Goal: Task Accomplishment & Management: Manage account settings

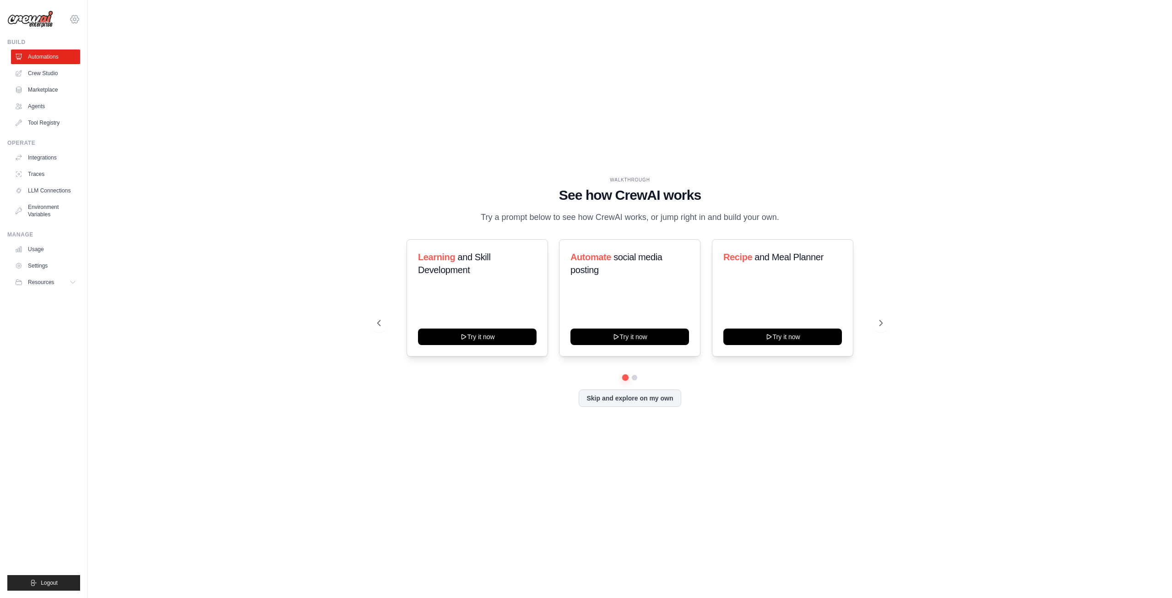
click at [75, 22] on icon at bounding box center [75, 19] width 8 height 8
click at [63, 58] on link "Settings" at bounding box center [74, 62] width 81 height 16
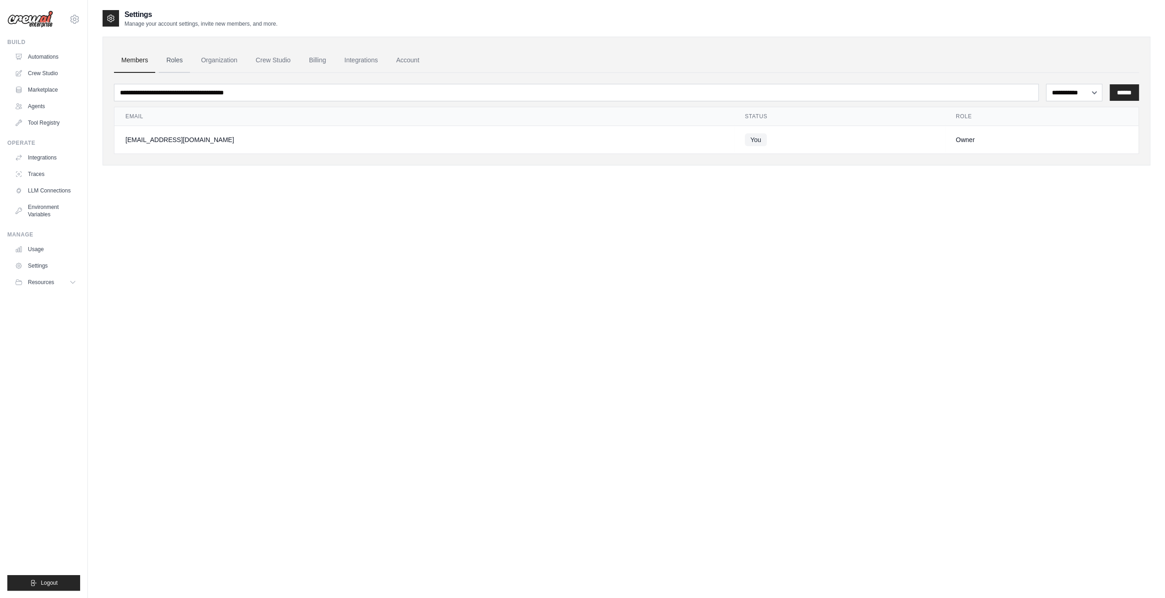
click at [180, 64] on link "Roles" at bounding box center [174, 60] width 31 height 25
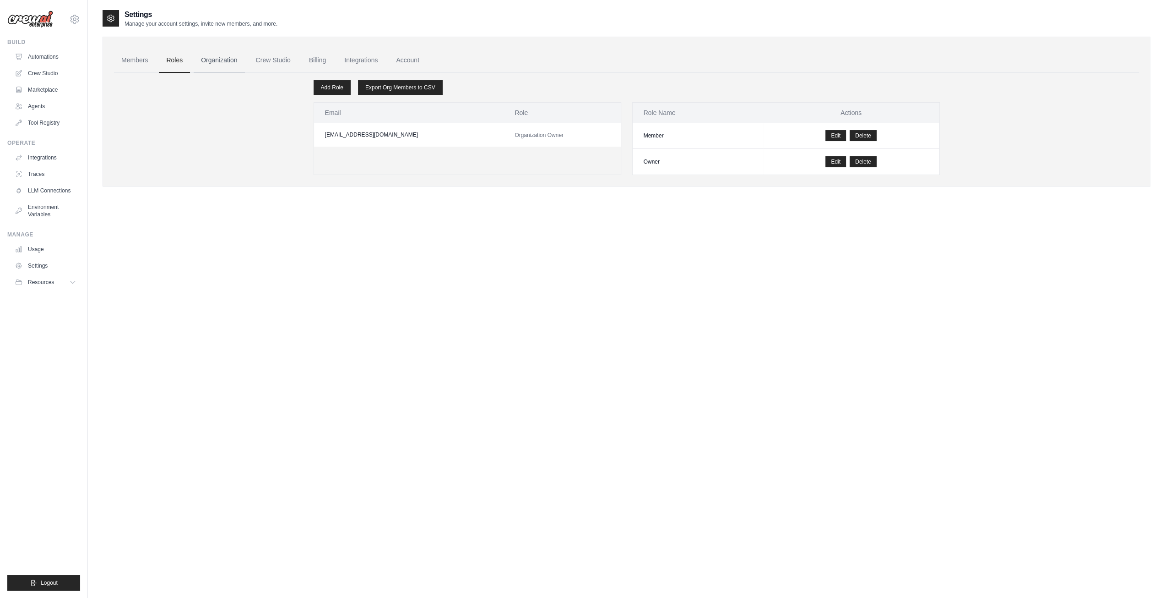
click at [214, 59] on link "Organization" at bounding box center [219, 60] width 51 height 25
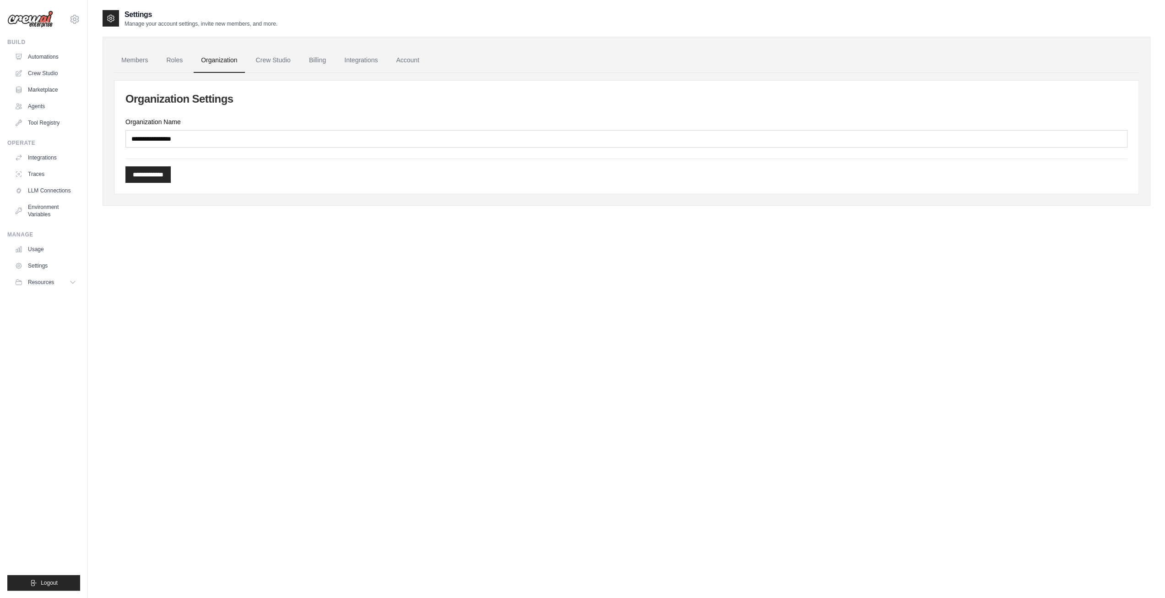
click at [288, 59] on link "Crew Studio" at bounding box center [273, 60] width 49 height 25
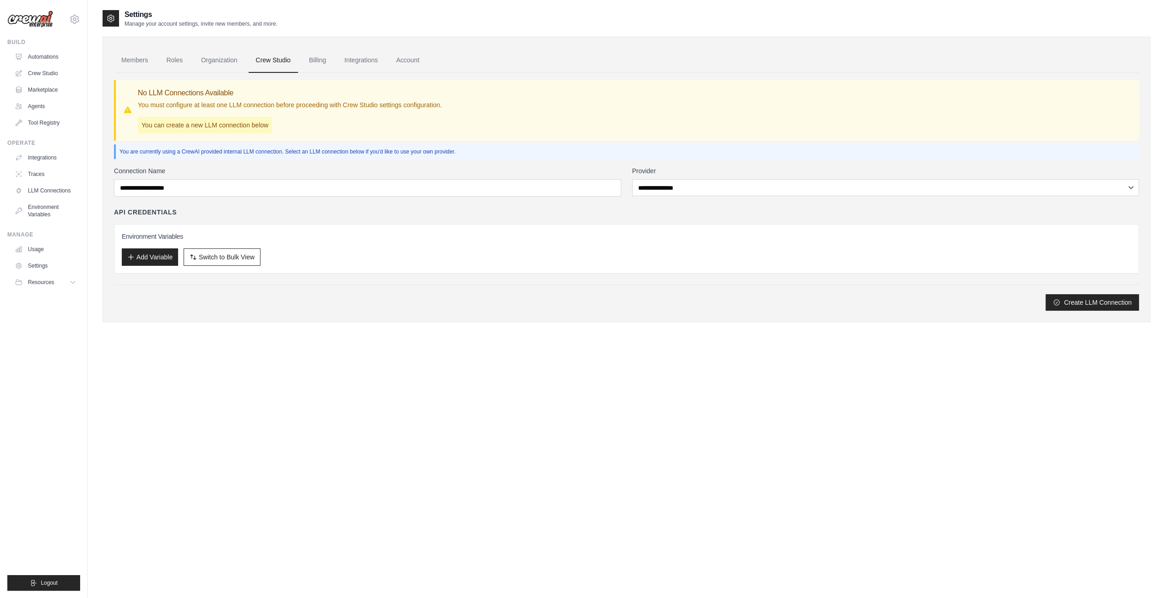
click at [328, 61] on link "Billing" at bounding box center [318, 60] width 32 height 25
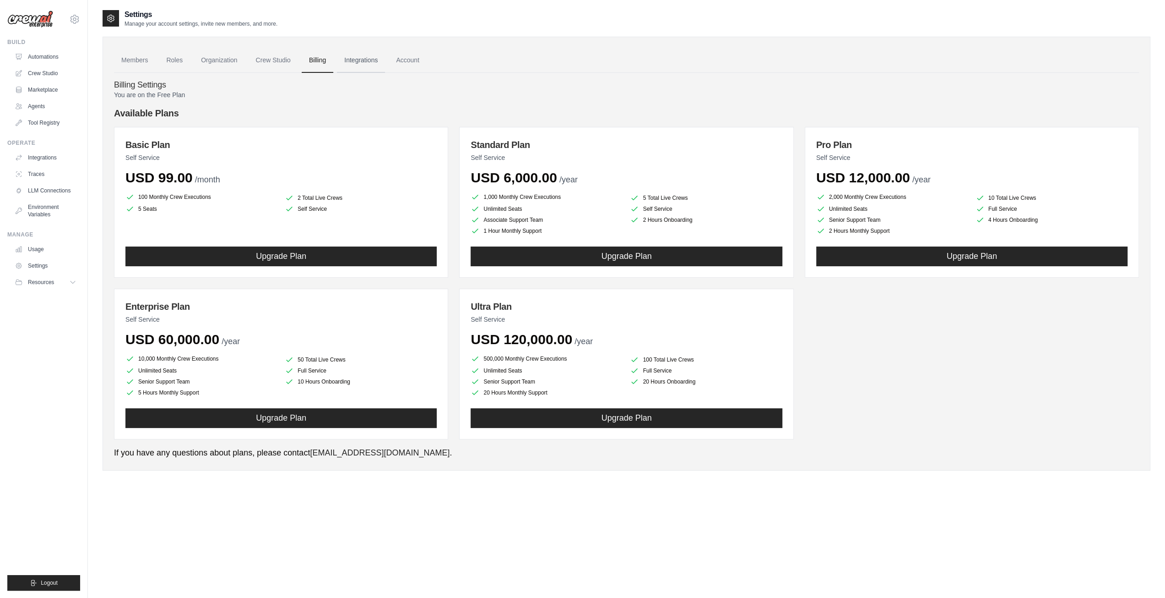
click at [365, 60] on link "Integrations" at bounding box center [361, 60] width 48 height 25
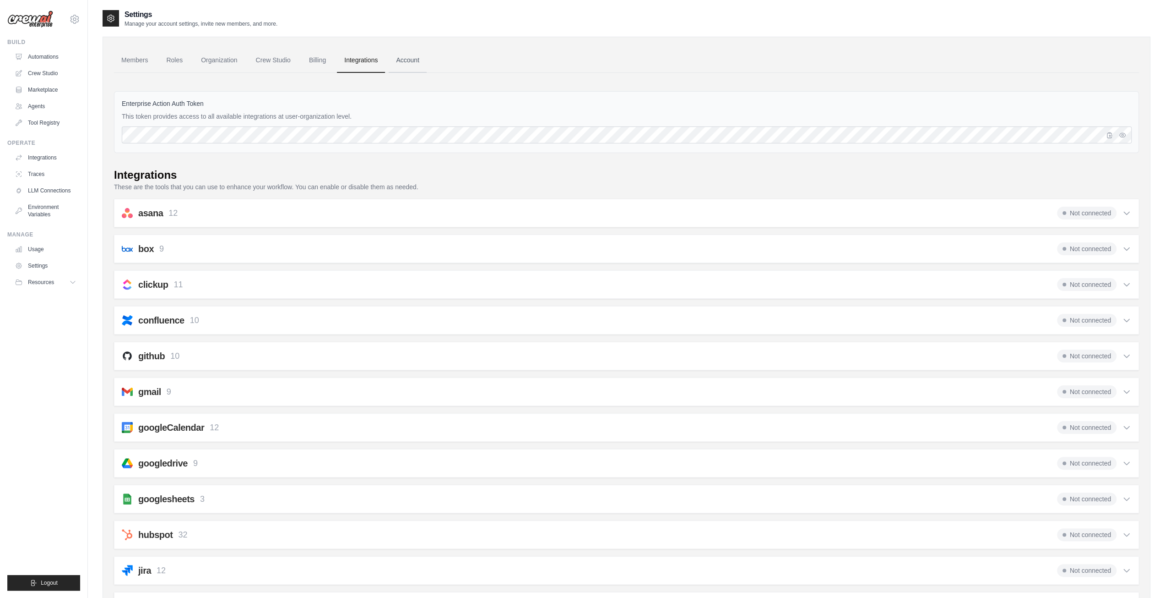
click at [423, 63] on link "Account" at bounding box center [408, 60] width 38 height 25
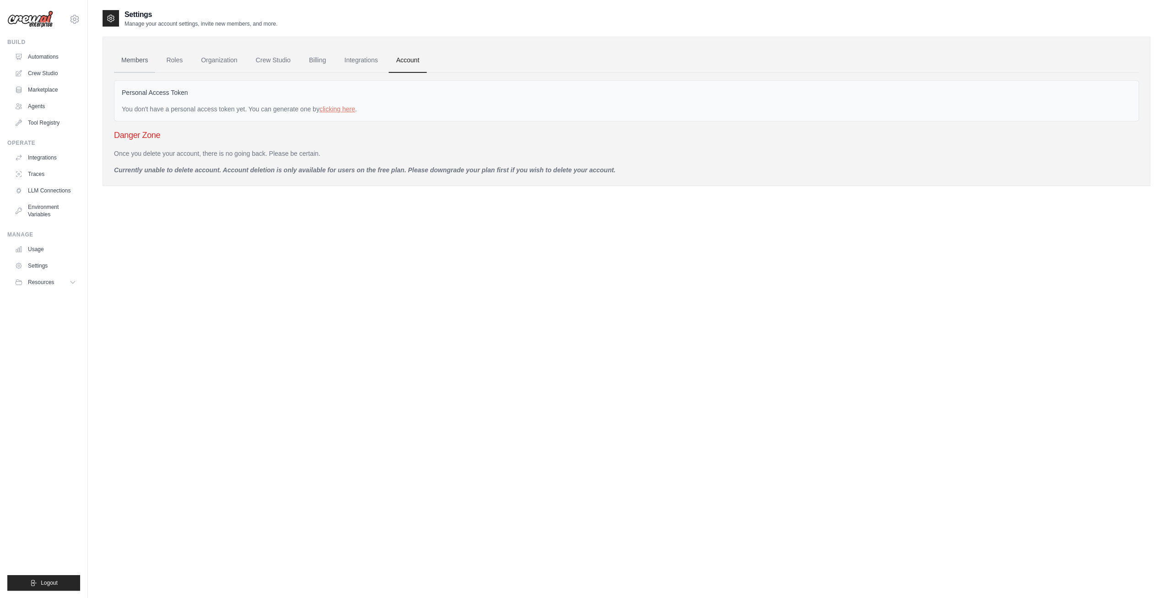
click at [139, 60] on link "Members" at bounding box center [134, 60] width 41 height 25
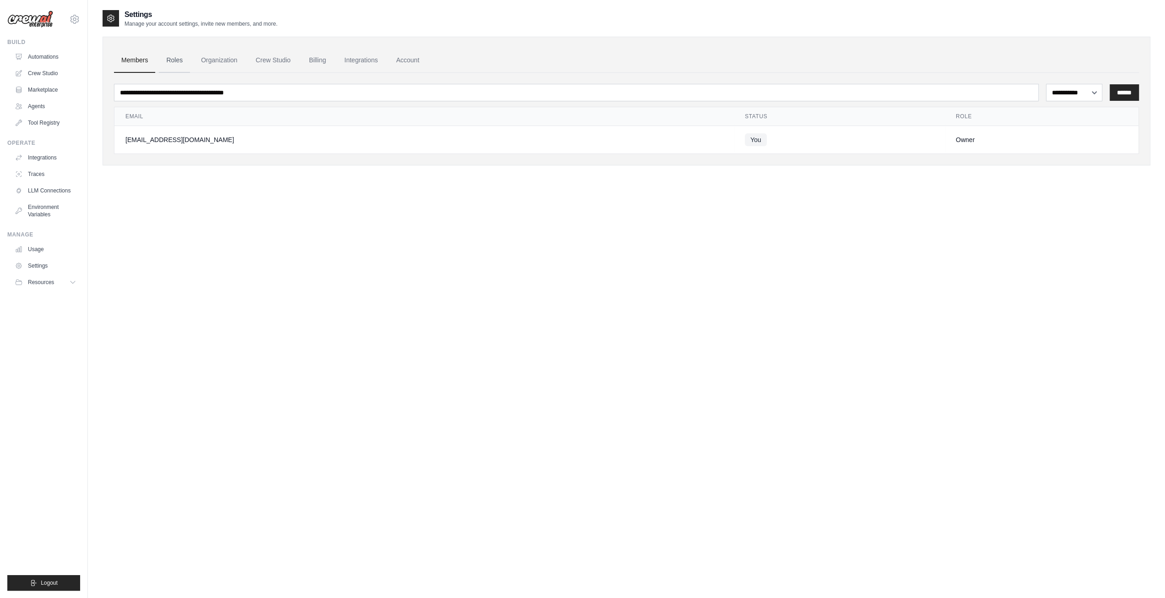
click at [168, 59] on link "Roles" at bounding box center [174, 60] width 31 height 25
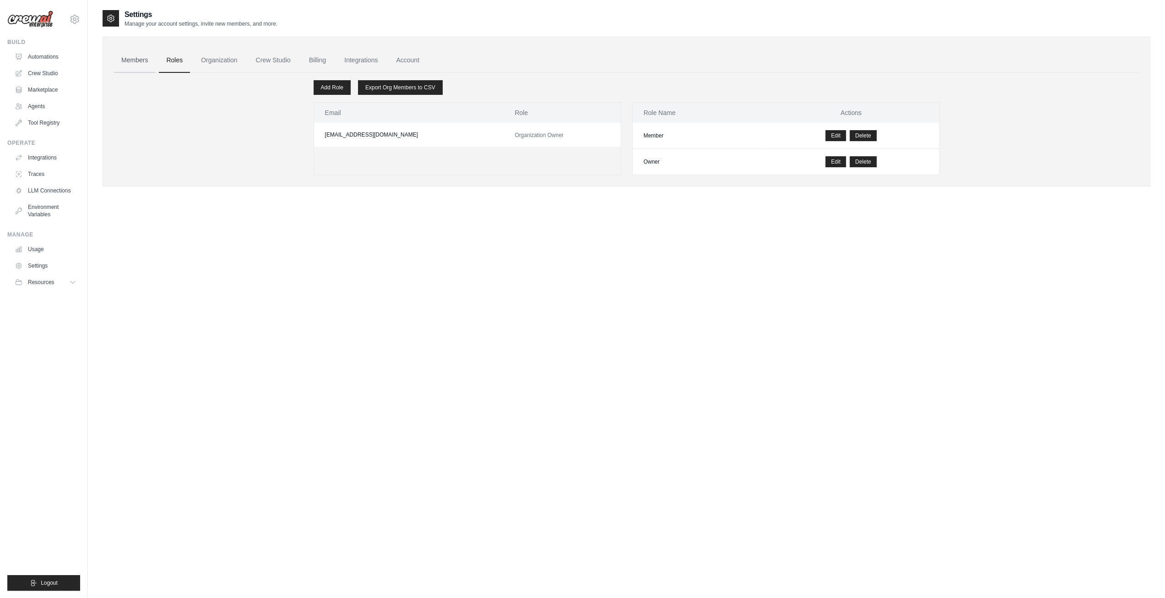
click at [134, 59] on link "Members" at bounding box center [134, 60] width 41 height 25
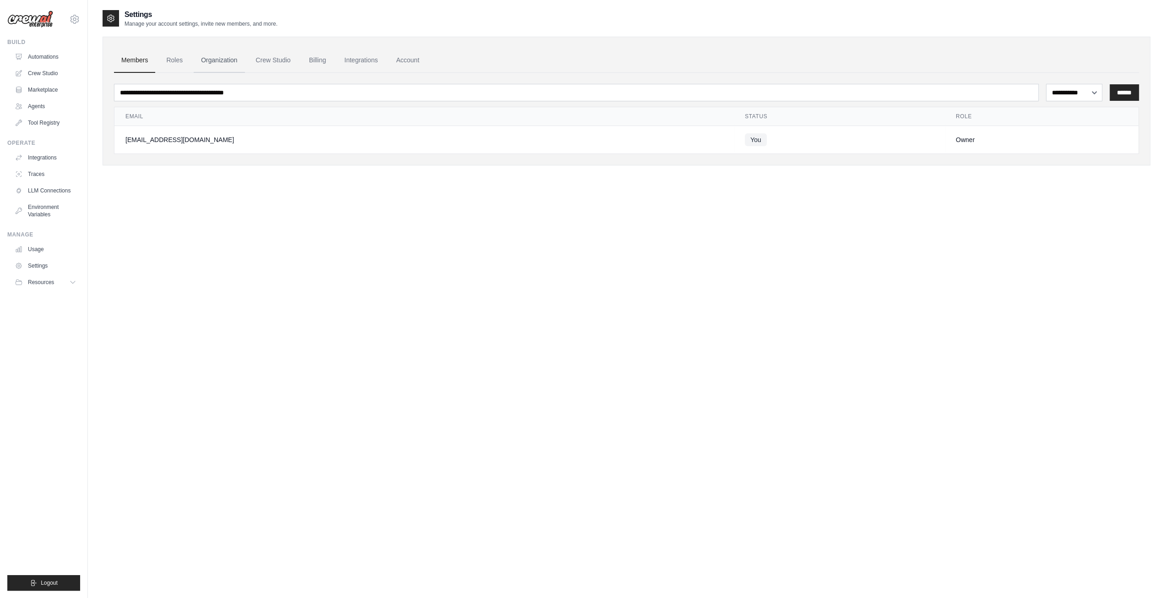
click at [215, 66] on link "Organization" at bounding box center [219, 60] width 51 height 25
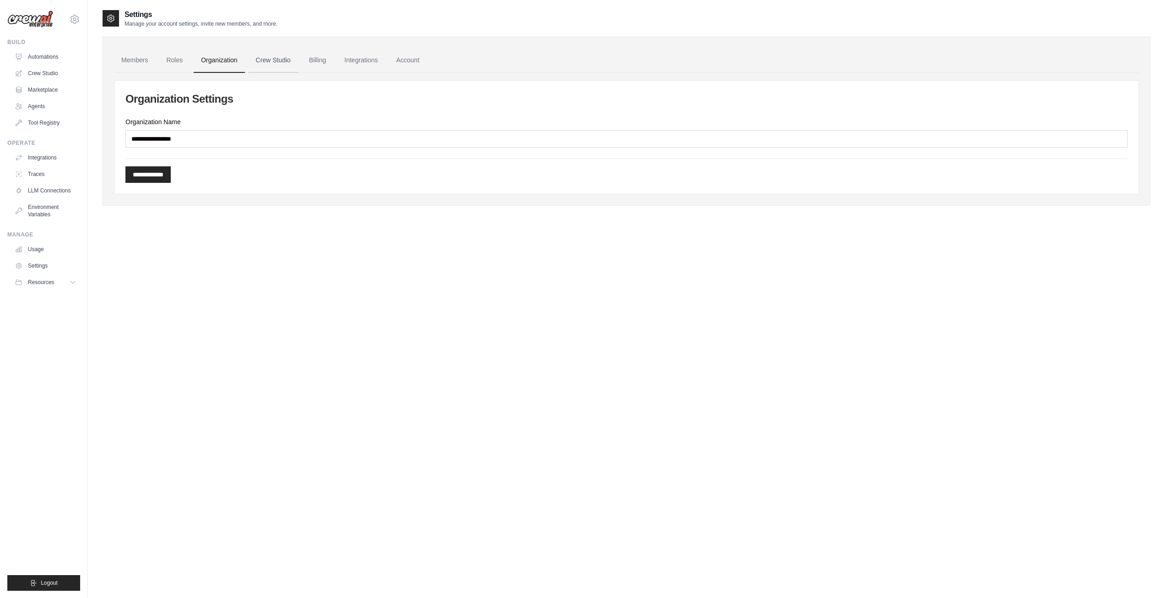
click at [284, 63] on link "Crew Studio" at bounding box center [273, 60] width 49 height 25
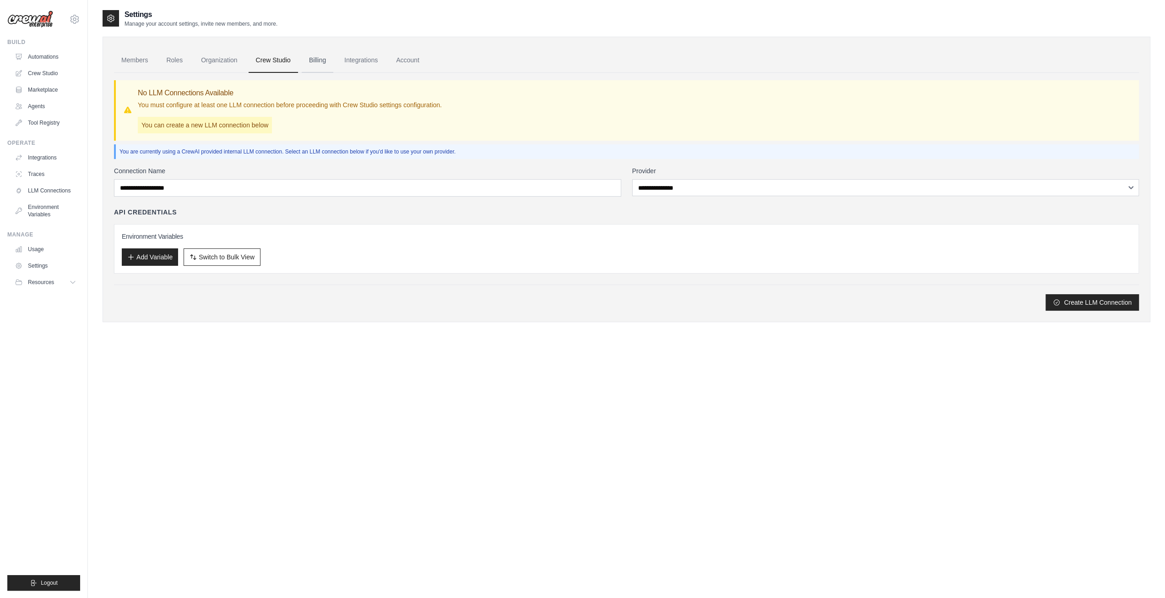
click at [329, 64] on link "Billing" at bounding box center [318, 60] width 32 height 25
click at [375, 62] on link "Integrations" at bounding box center [361, 60] width 48 height 25
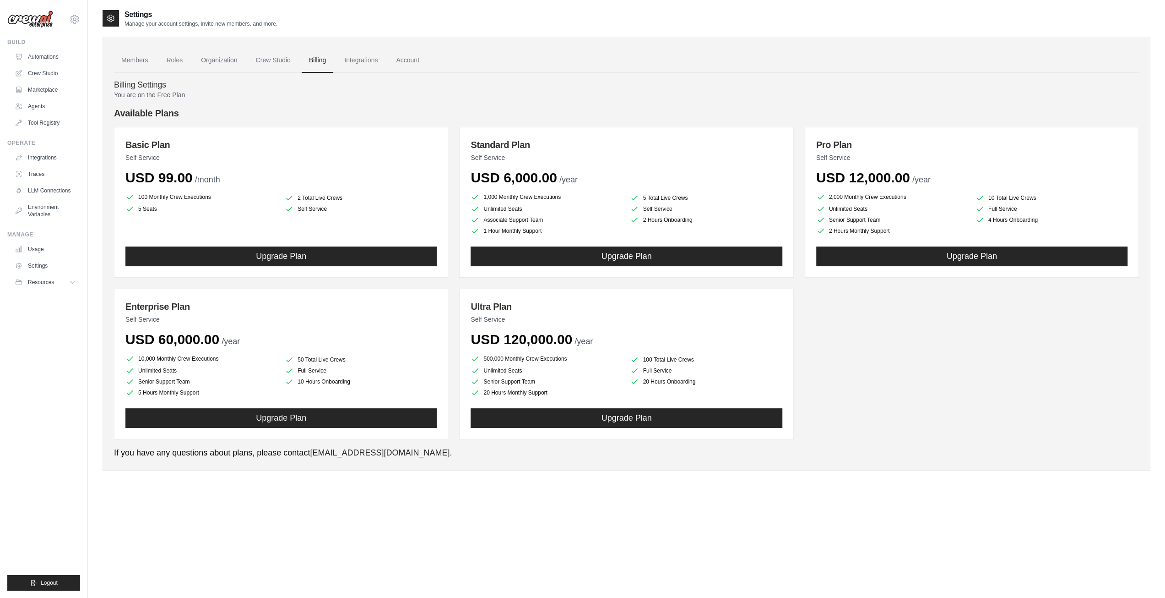
click at [325, 62] on link "Billing" at bounding box center [318, 60] width 32 height 25
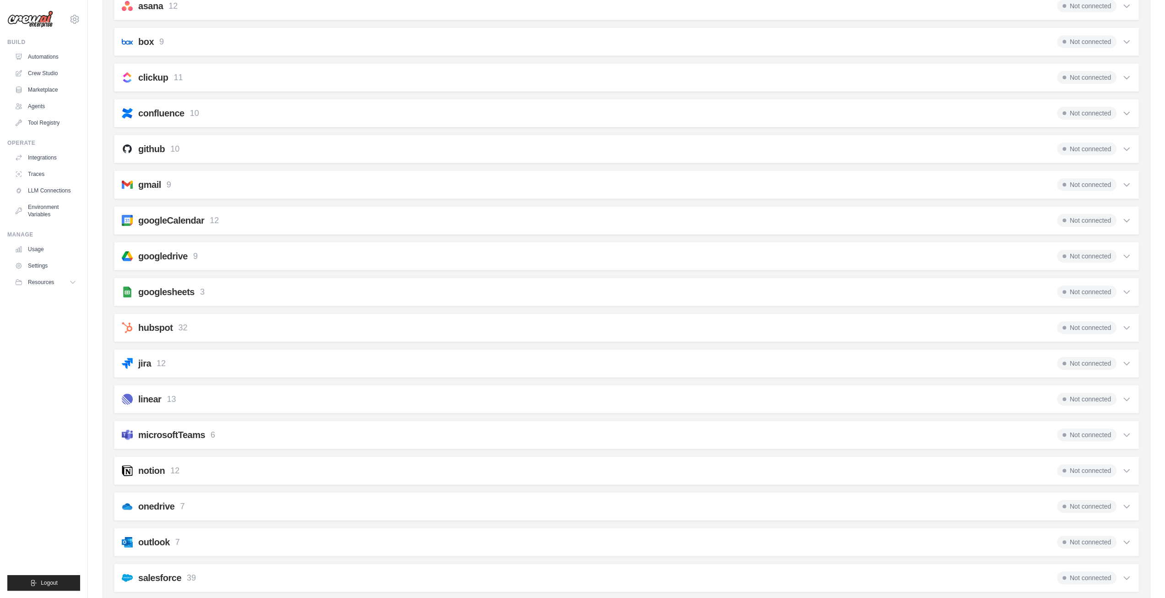
scroll to position [275, 0]
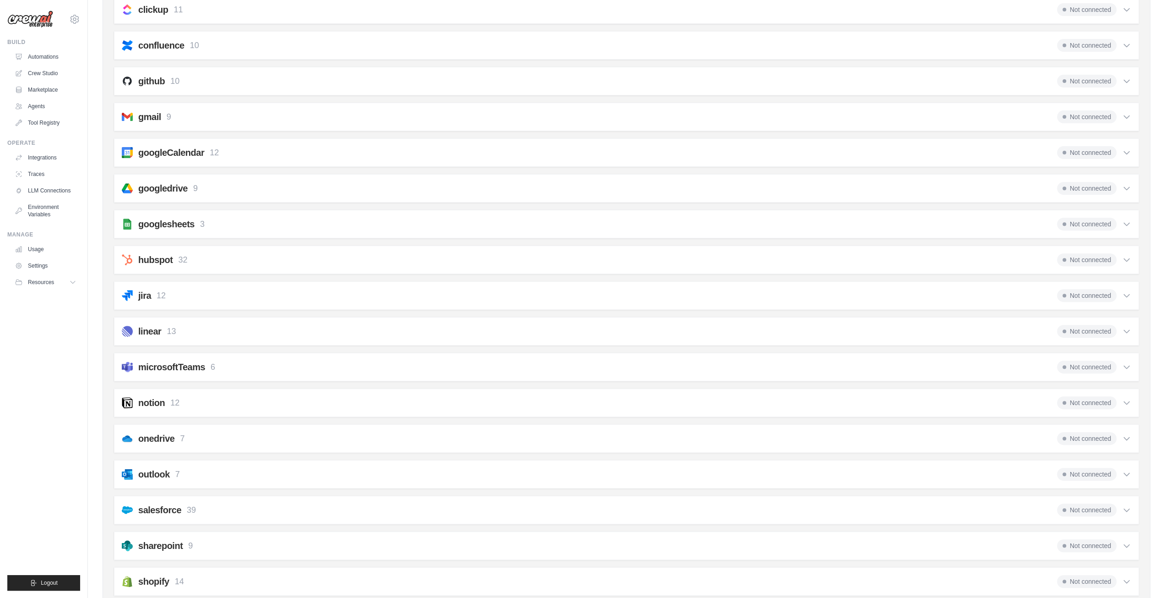
click at [239, 190] on div "googledrive 9 Not connected" at bounding box center [627, 188] width 1010 height 13
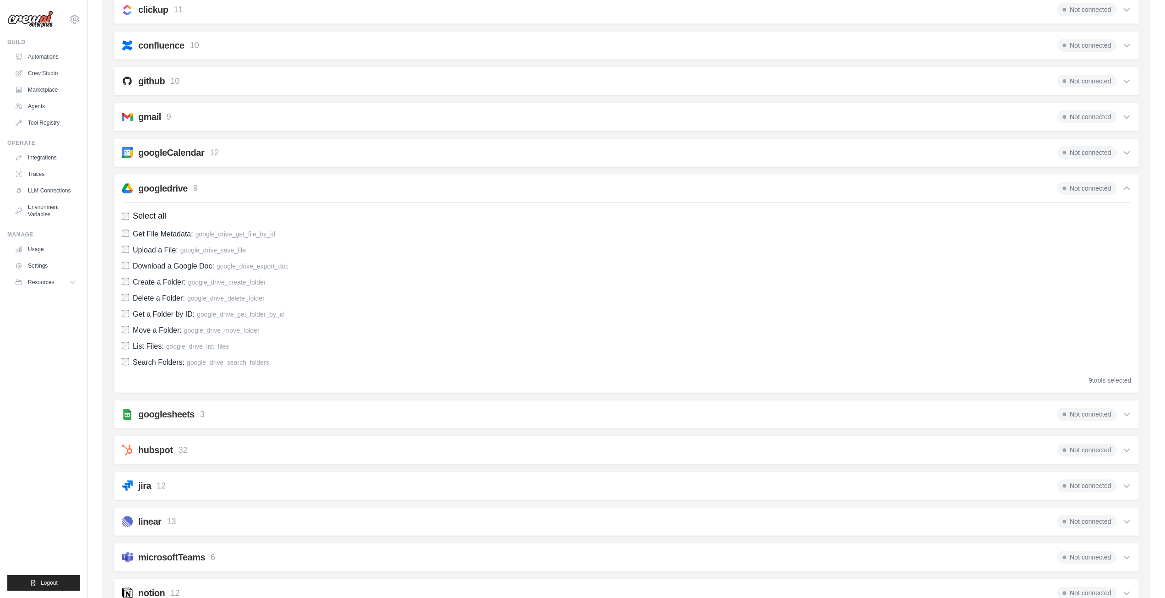
click at [242, 182] on div "googledrive 9 Not connected" at bounding box center [627, 188] width 1010 height 13
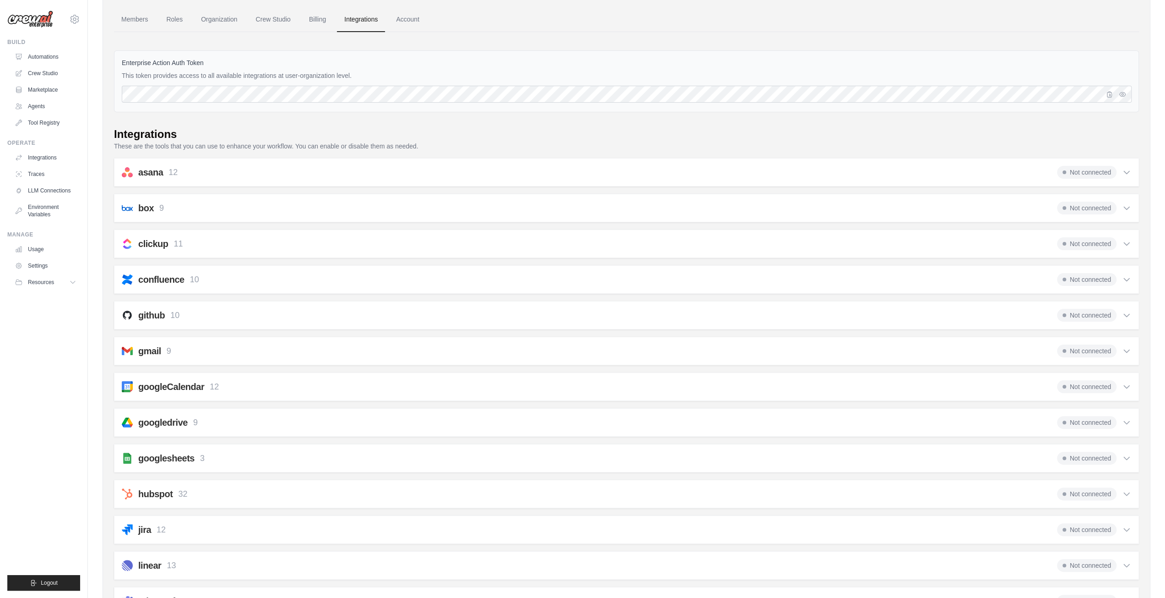
scroll to position [137, 0]
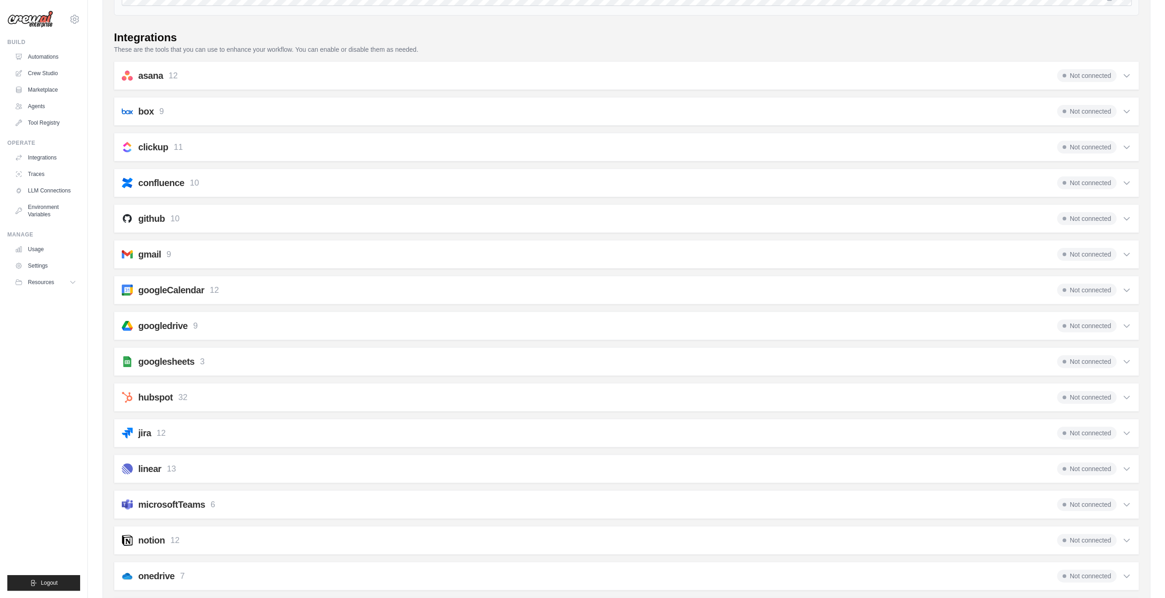
click at [307, 222] on div "github 10 Not connected" at bounding box center [627, 218] width 1010 height 13
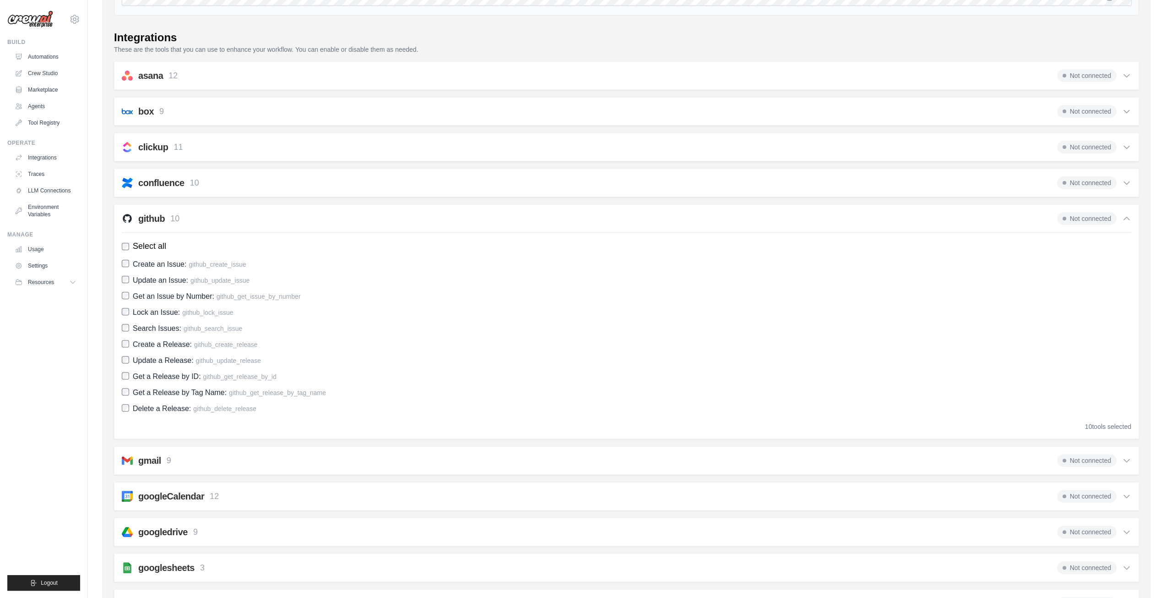
click at [307, 222] on div "github 10 Not connected" at bounding box center [627, 218] width 1010 height 13
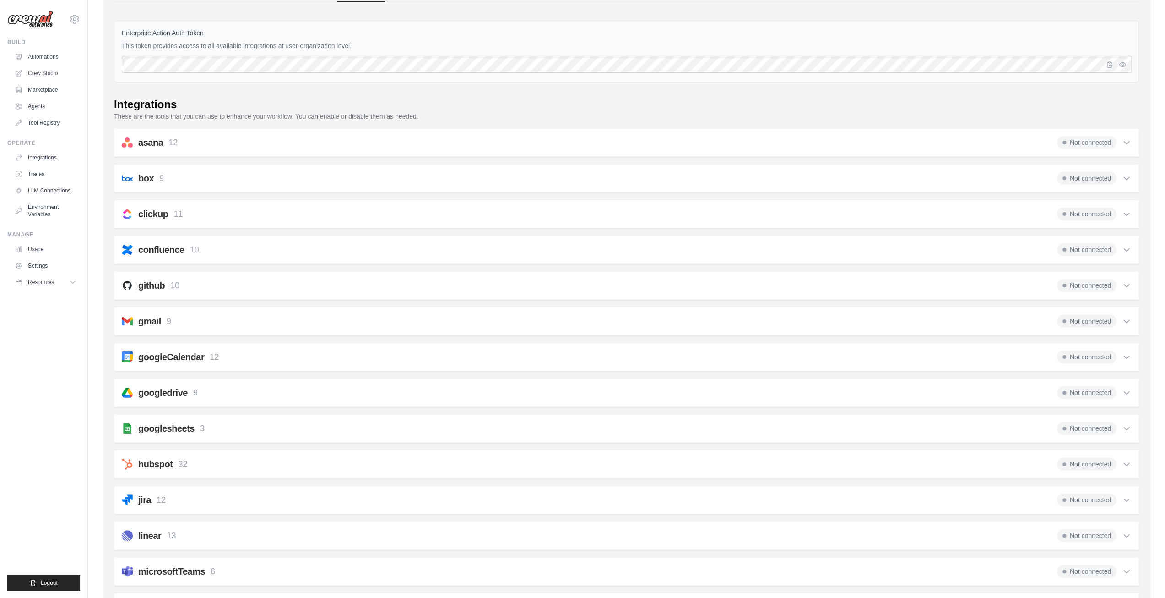
scroll to position [0, 0]
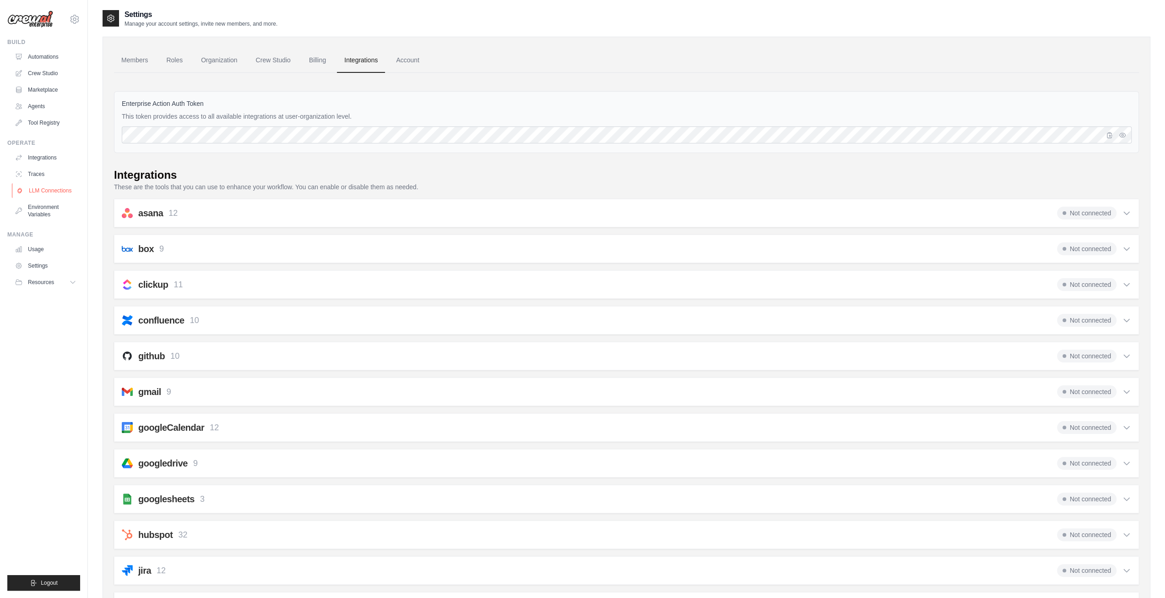
click at [45, 193] on link "LLM Connections" at bounding box center [46, 190] width 69 height 15
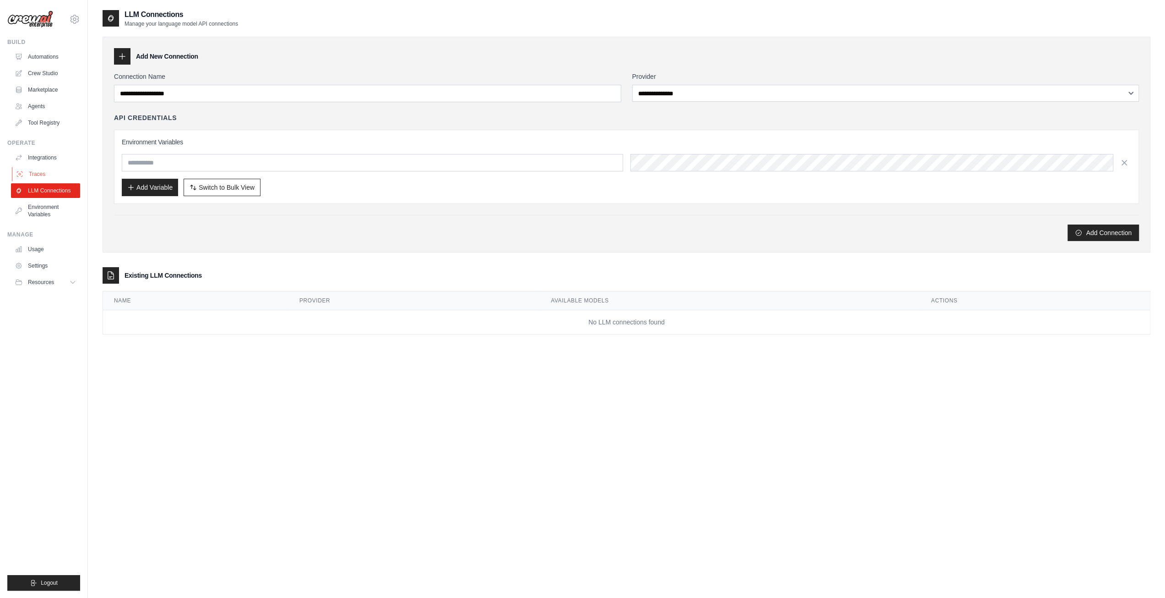
click at [43, 177] on link "Traces" at bounding box center [46, 174] width 69 height 15
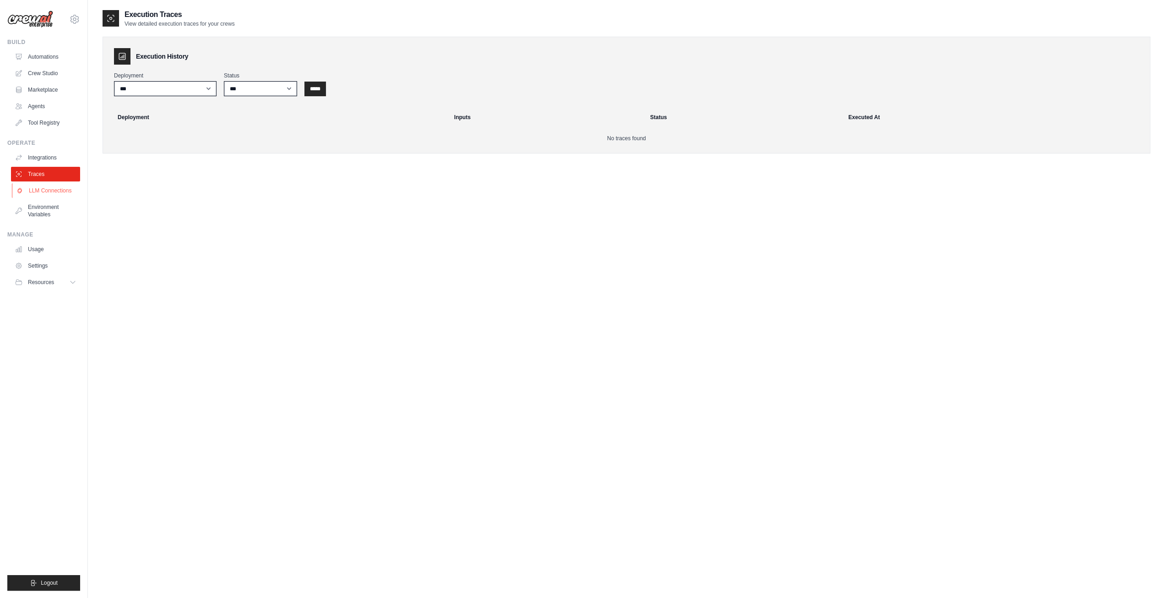
click at [41, 195] on link "LLM Connections" at bounding box center [46, 190] width 69 height 15
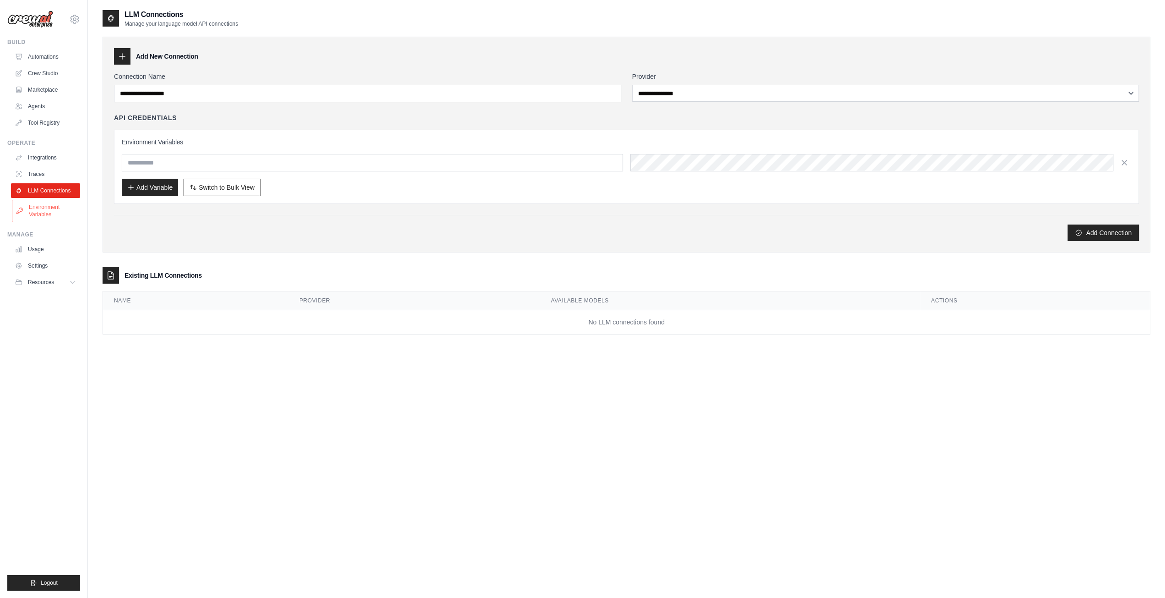
click at [38, 210] on link "Environment Variables" at bounding box center [46, 211] width 69 height 22
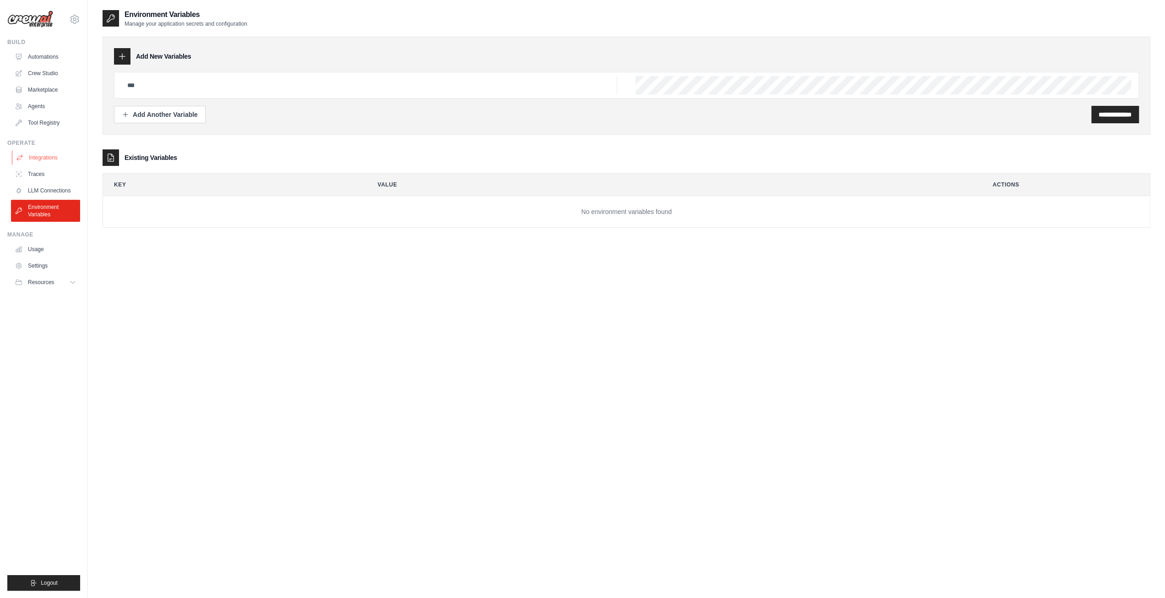
click at [49, 164] on link "Integrations" at bounding box center [46, 157] width 69 height 15
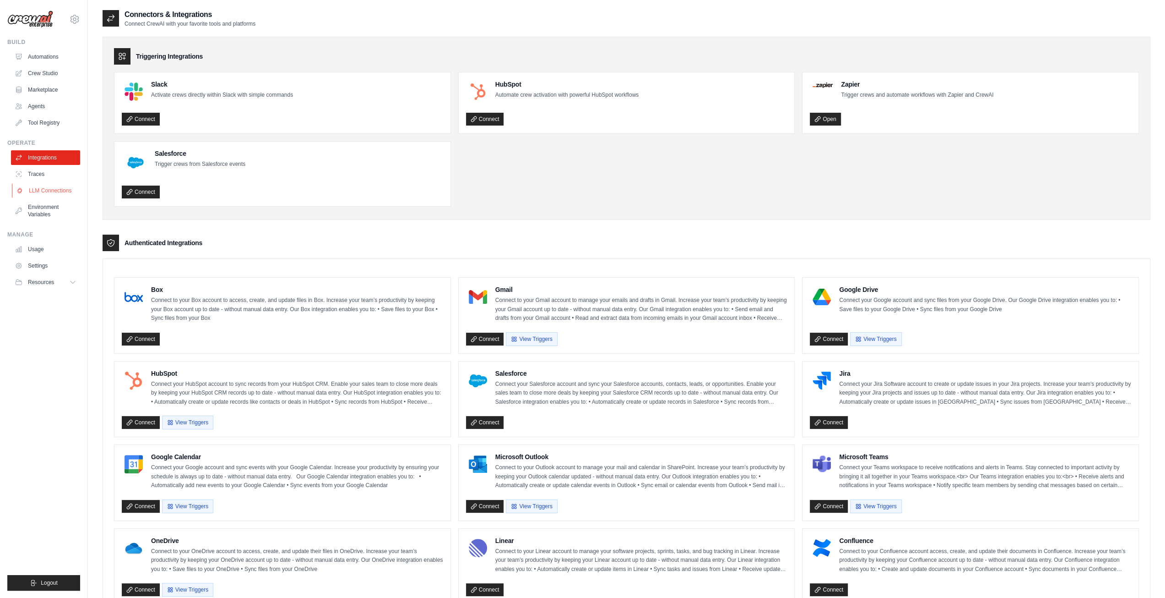
click at [48, 196] on link "LLM Connections" at bounding box center [46, 190] width 69 height 15
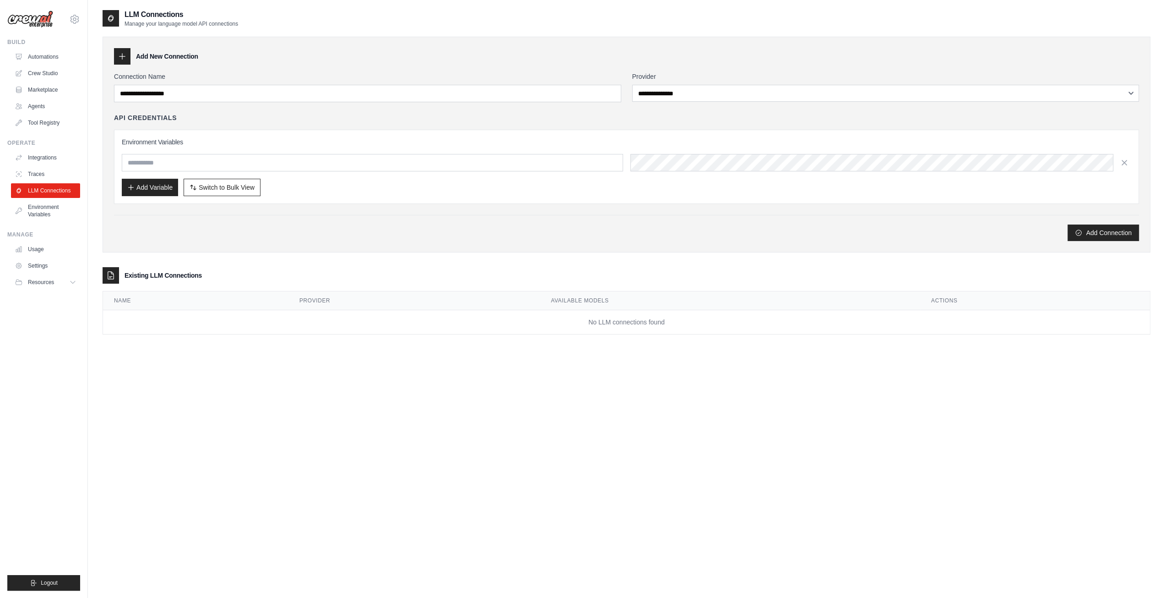
click at [669, 109] on div "**********" at bounding box center [626, 156] width 1025 height 169
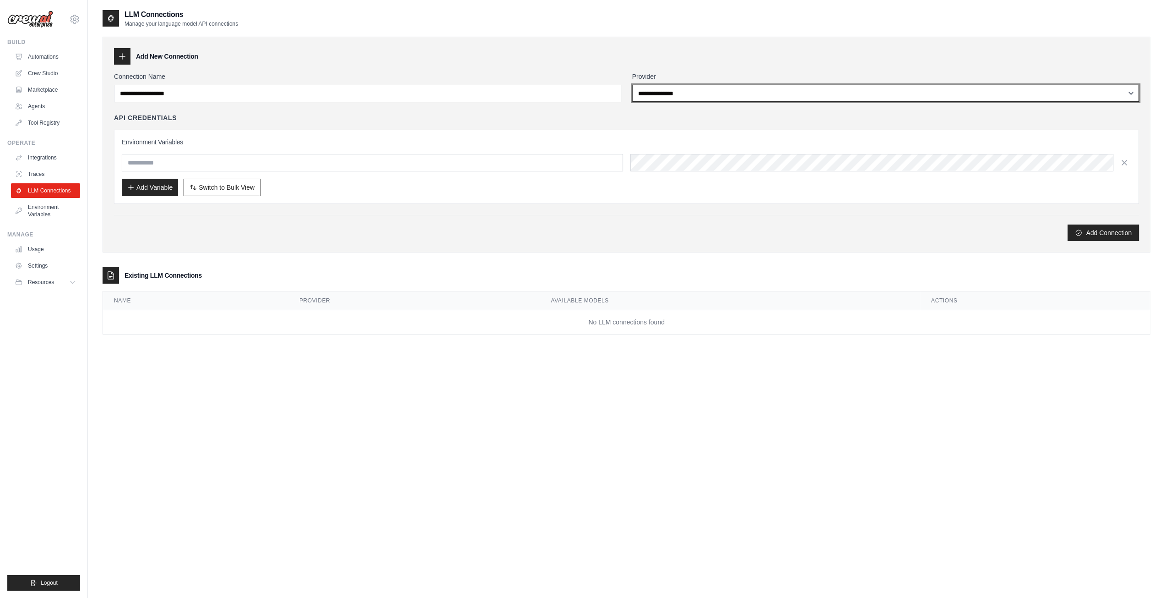
click at [679, 99] on select "**********" at bounding box center [885, 93] width 507 height 17
select select "******"
click at [632, 85] on select "**********" at bounding box center [885, 93] width 507 height 17
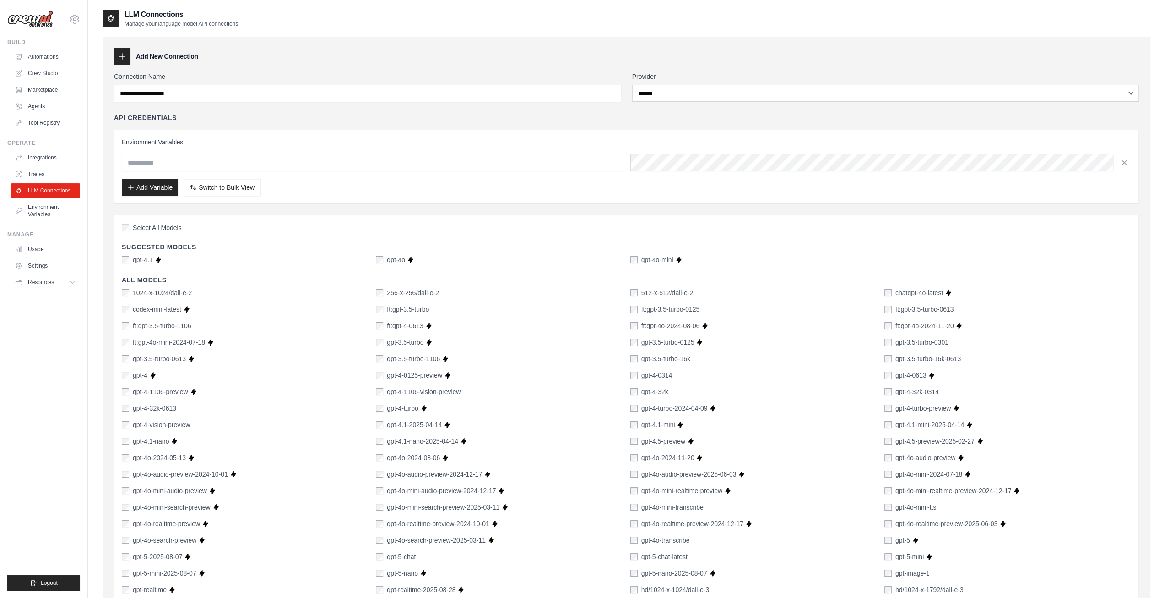
click at [688, 170] on div "Environment Variables Add Variable Switch to Bulk View Switch to Table View" at bounding box center [627, 166] width 1010 height 59
click at [379, 84] on div "Connection Name" at bounding box center [367, 87] width 507 height 30
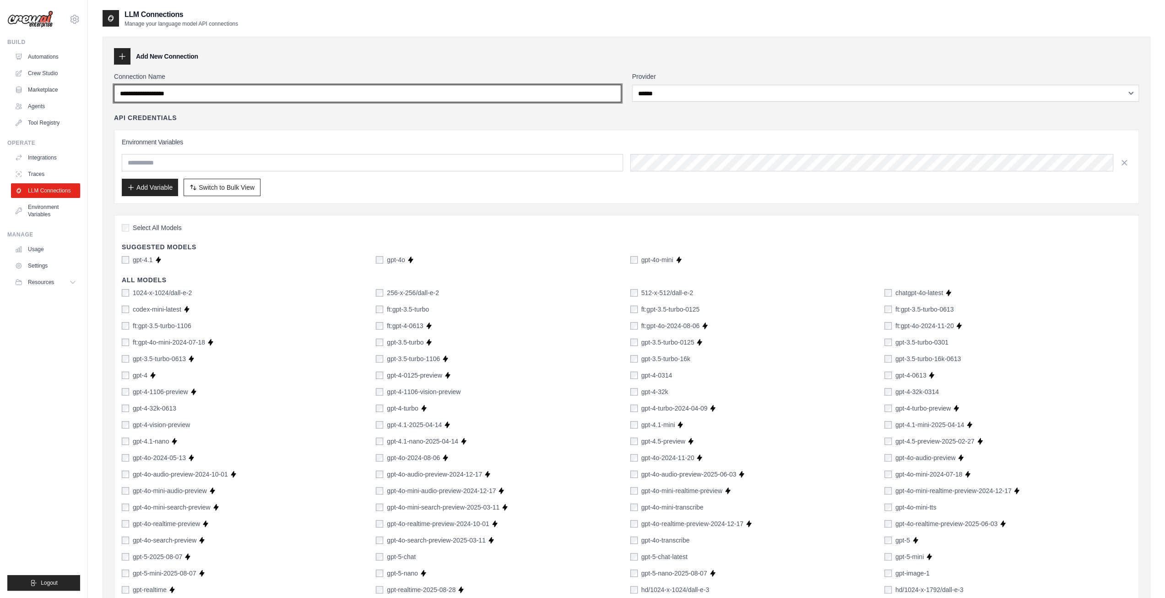
click at [376, 89] on input "Connection Name" at bounding box center [367, 93] width 507 height 17
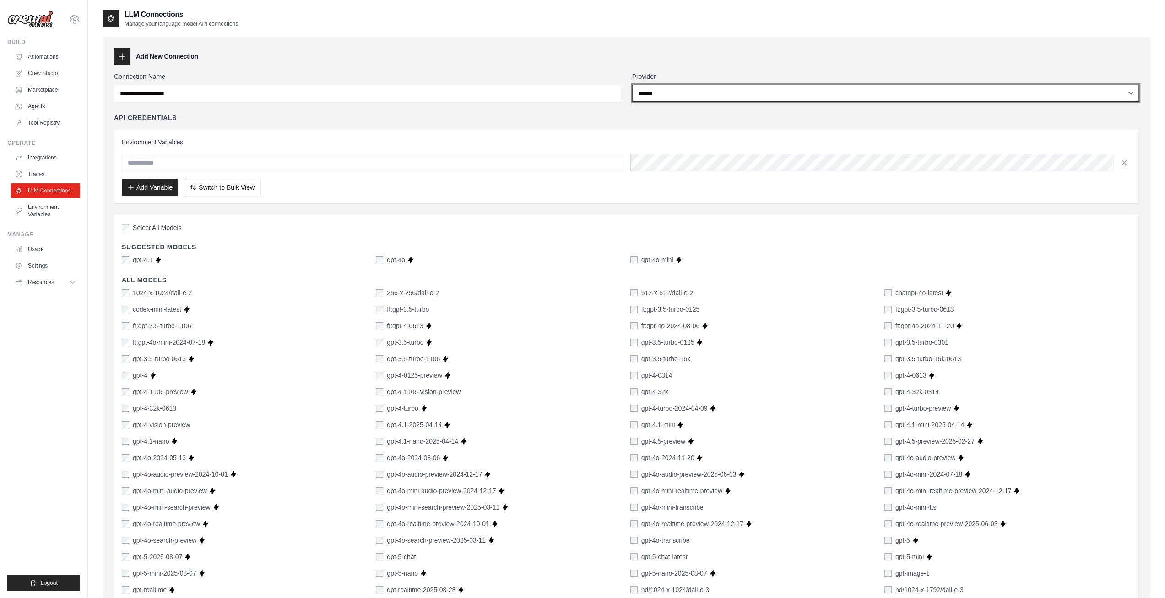
click at [671, 89] on select "**********" at bounding box center [885, 93] width 507 height 17
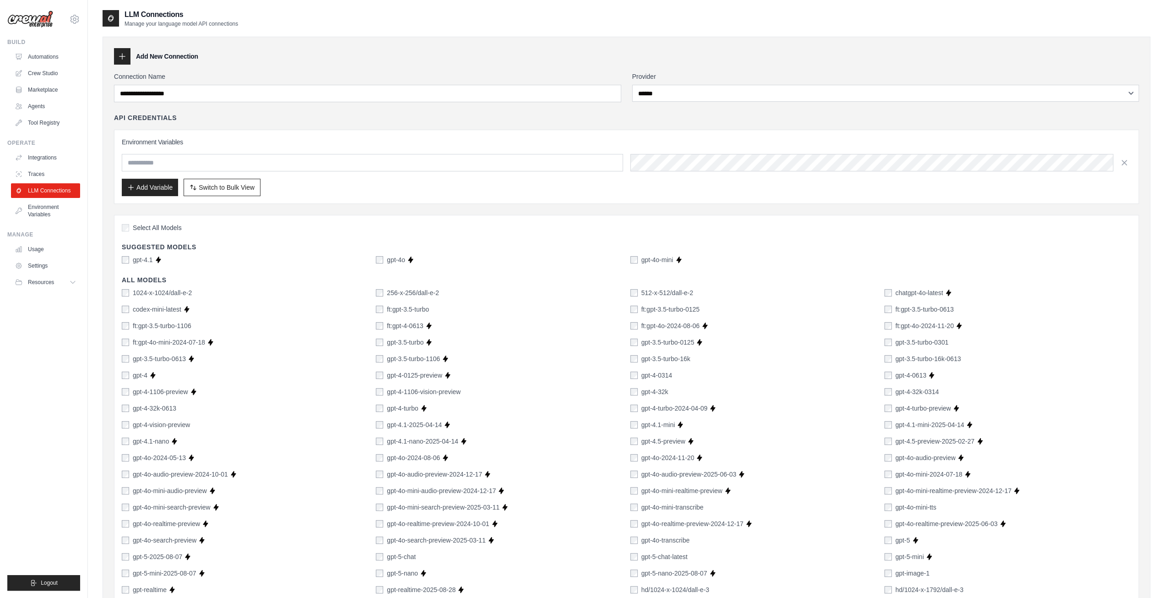
click at [561, 186] on div "Add Variable Switch to Bulk View Switch to Table View" at bounding box center [627, 187] width 1010 height 17
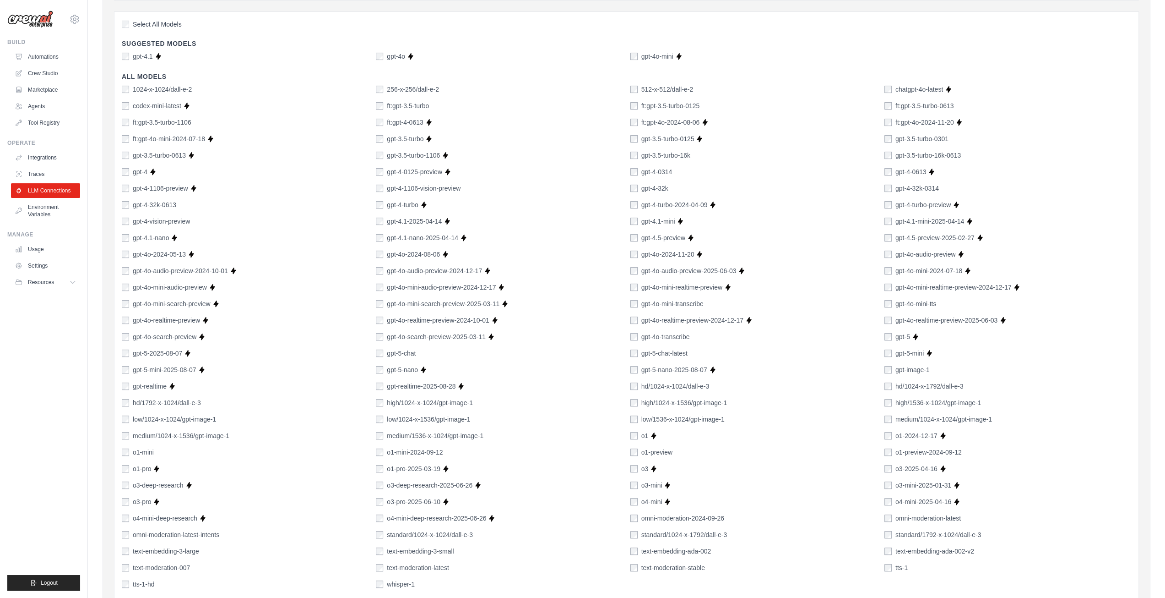
scroll to position [275, 0]
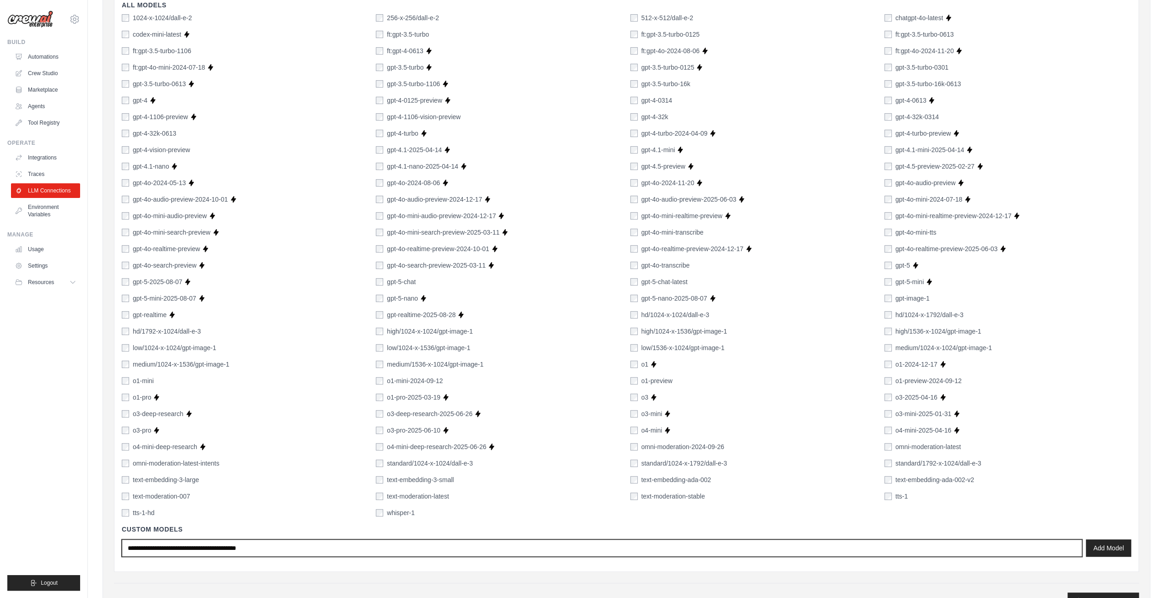
click at [603, 544] on input "text" at bounding box center [602, 547] width 961 height 17
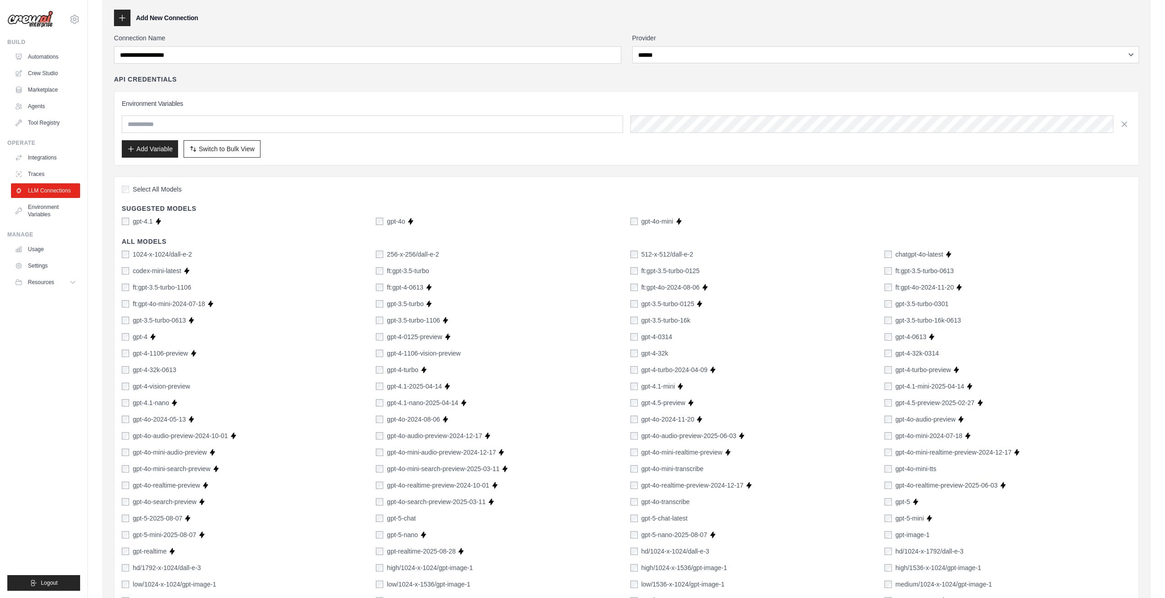
scroll to position [0, 0]
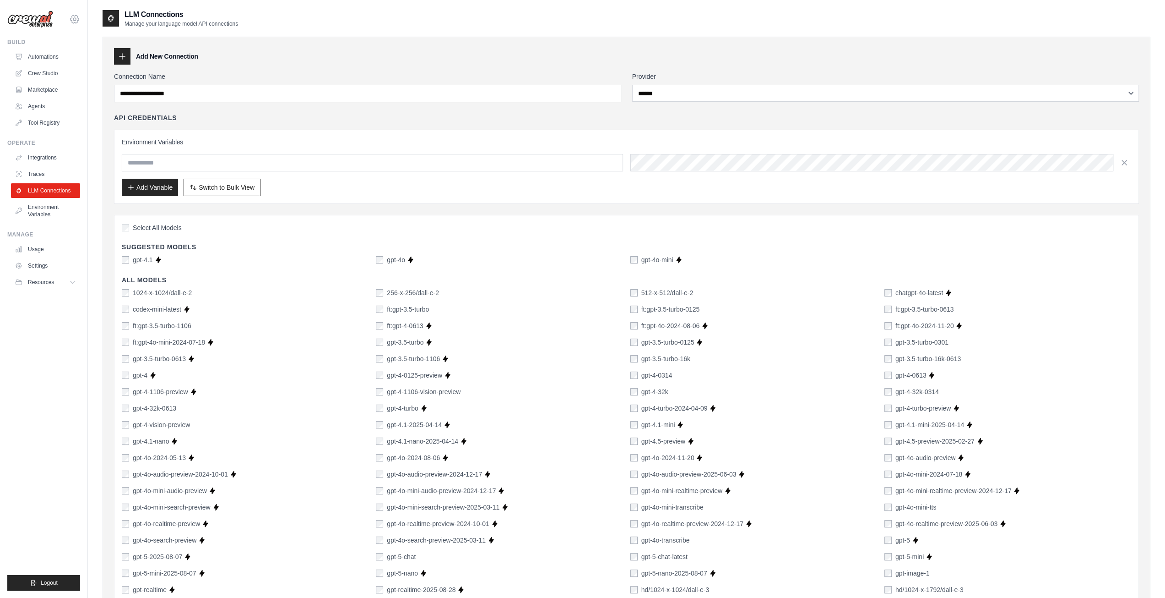
click at [75, 19] on icon at bounding box center [74, 19] width 11 height 11
